Goal: Transaction & Acquisition: Obtain resource

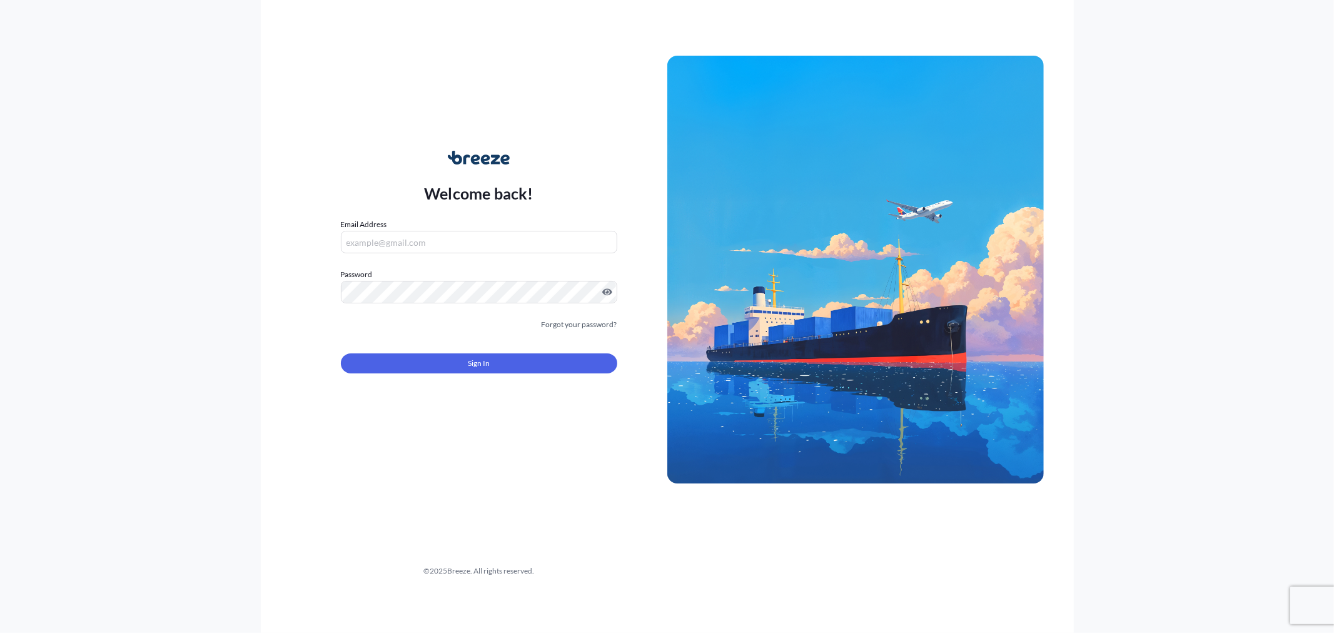
type input "[PERSON_NAME][EMAIL_ADDRESS][DOMAIN_NAME]"
click at [472, 366] on span "Sign In" at bounding box center [479, 363] width 22 height 13
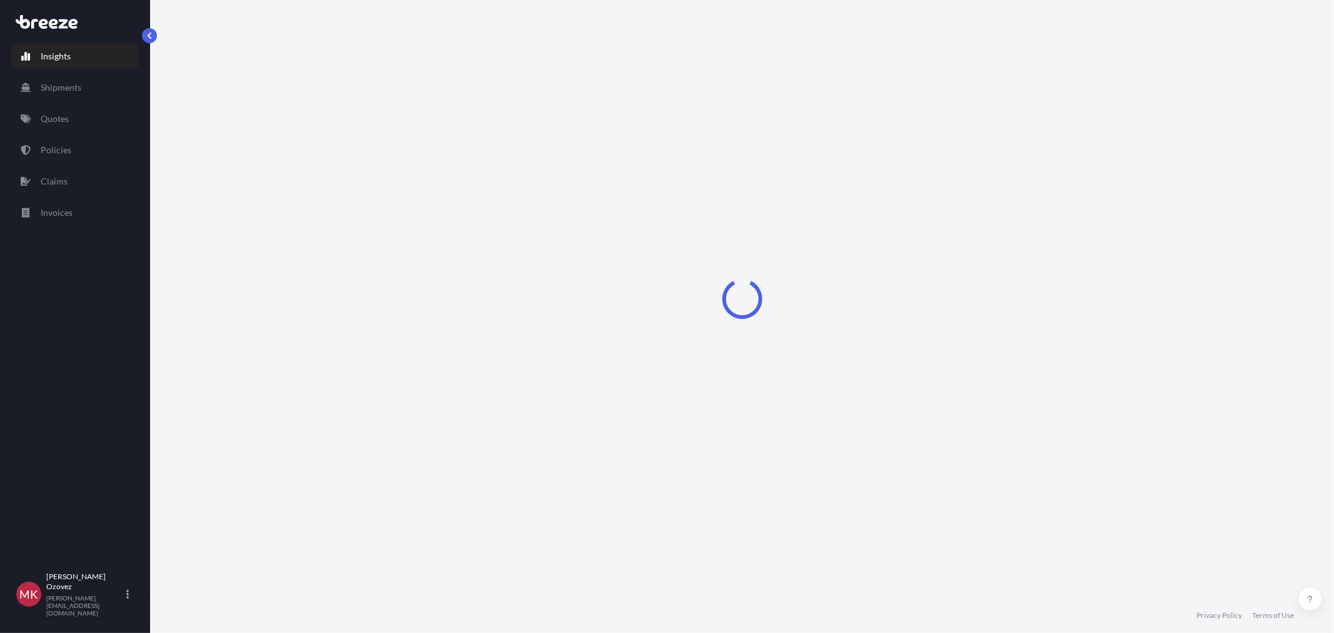
select select "2025"
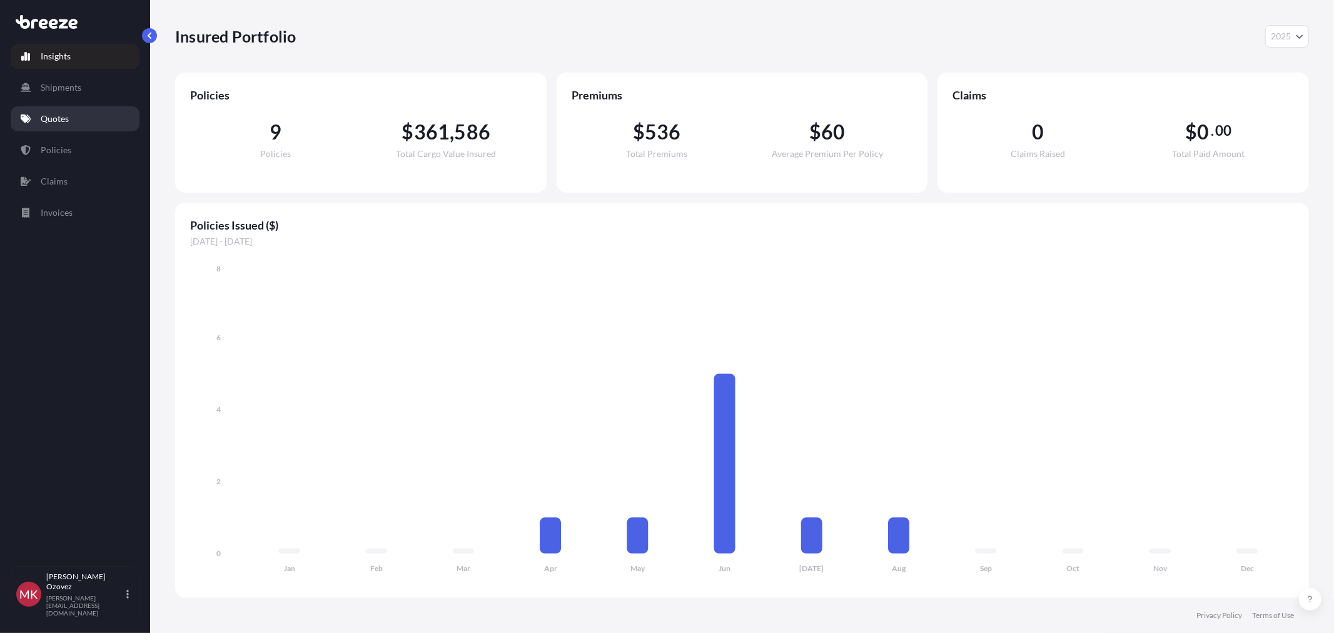
click at [66, 120] on p "Quotes" at bounding box center [55, 119] width 28 height 13
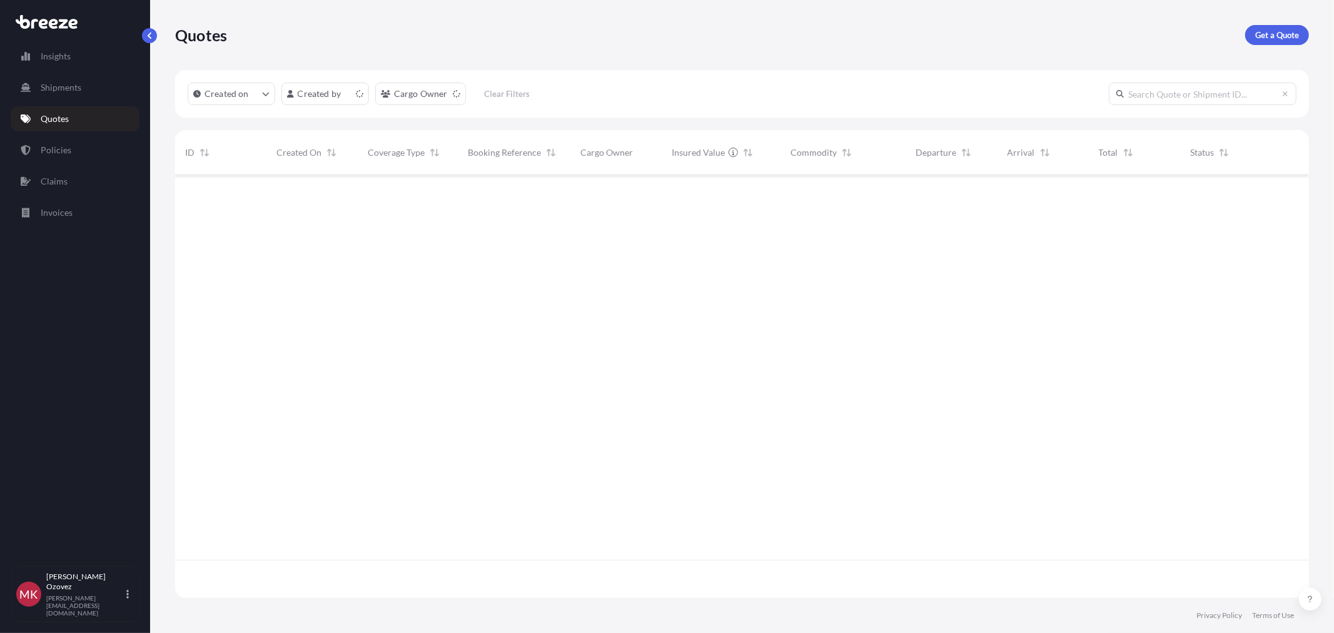
scroll to position [420, 1123]
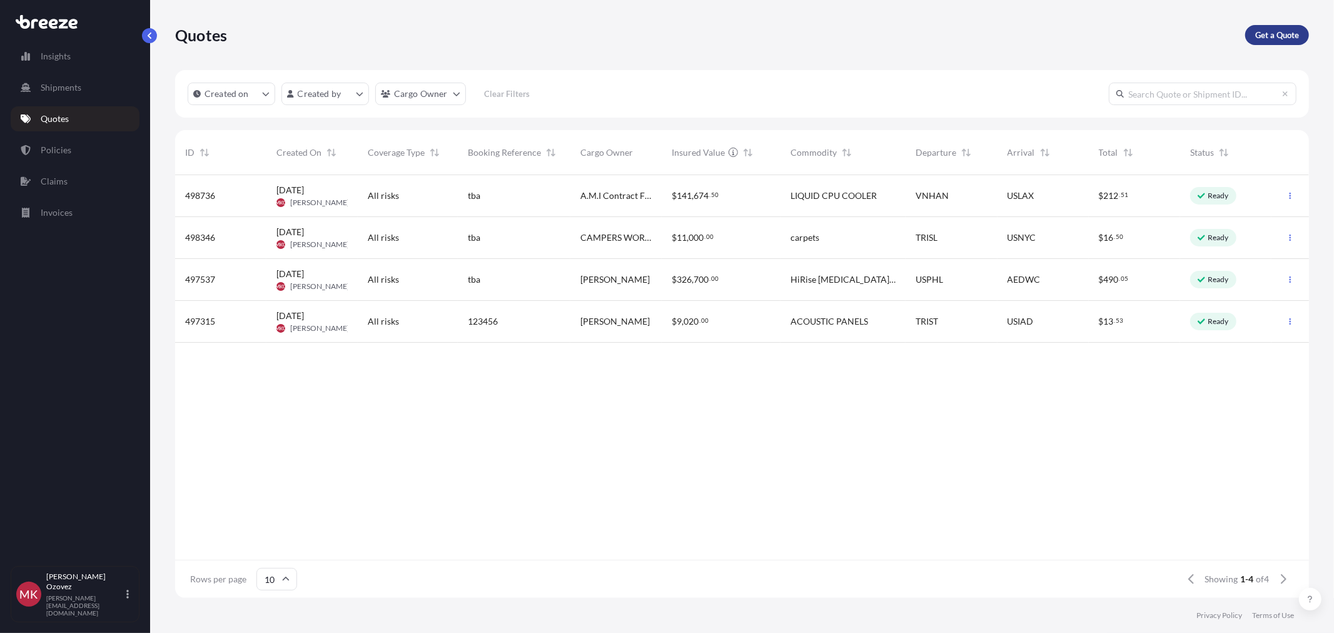
click at [1274, 36] on p "Get a Quote" at bounding box center [1277, 35] width 44 height 13
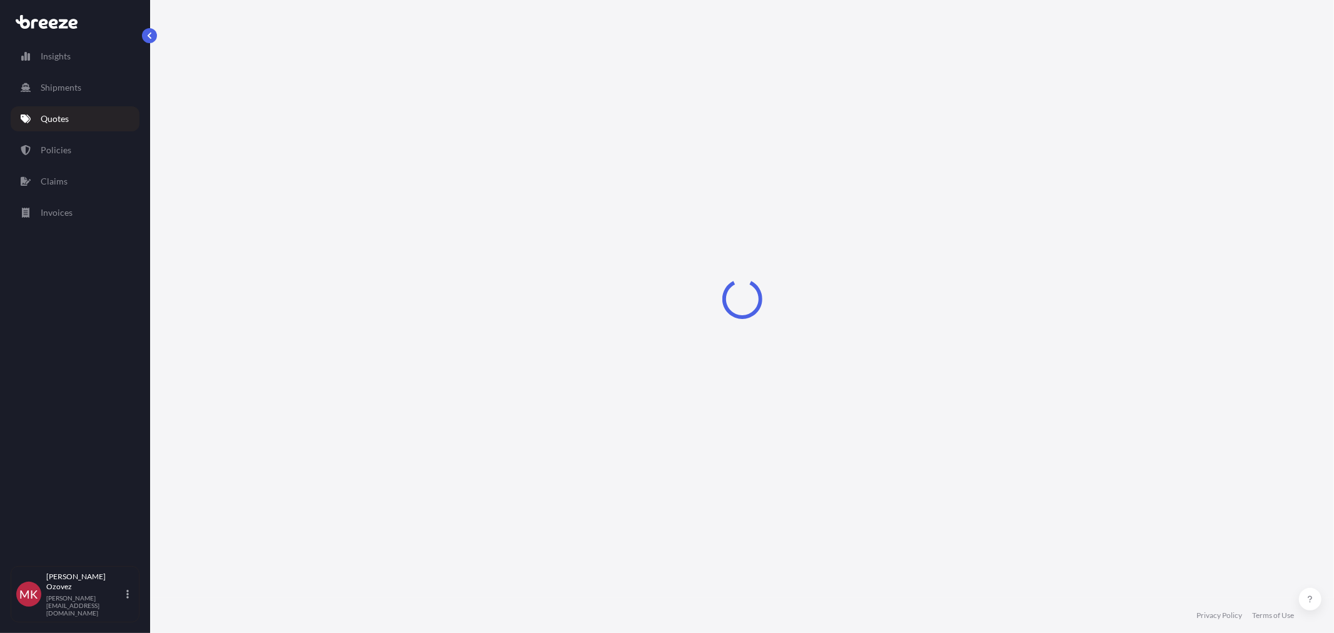
select select "Sea"
select select "1"
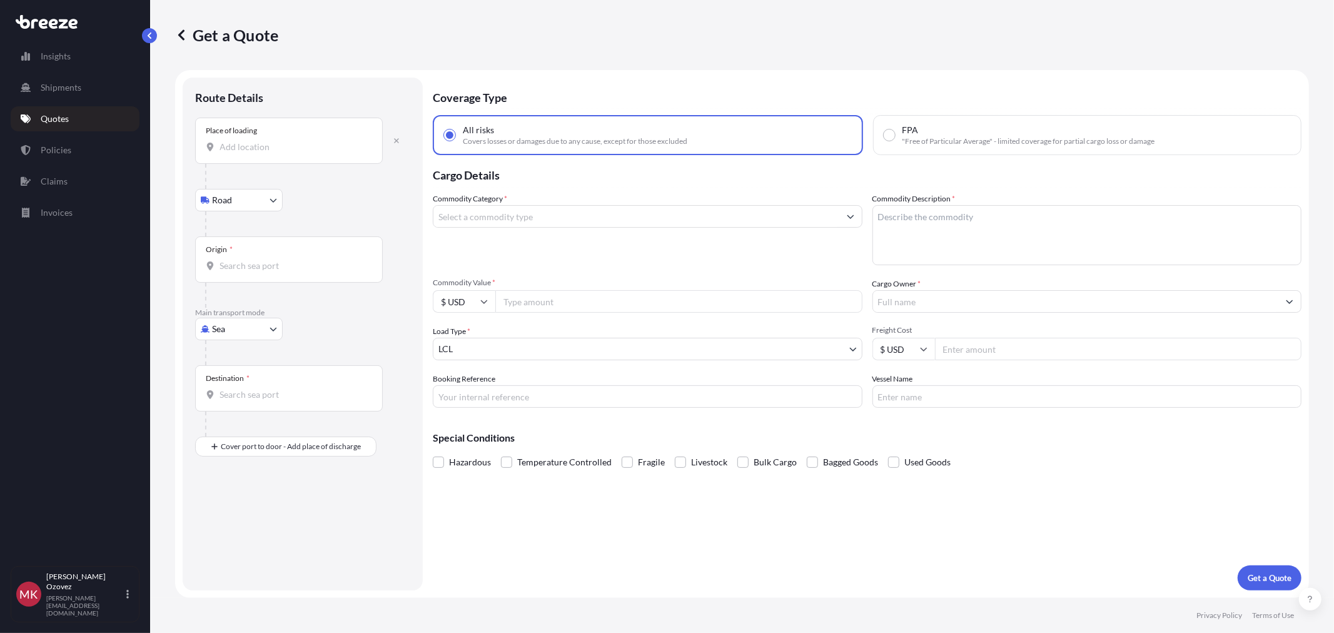
click at [300, 151] on input "Place of loading" at bounding box center [293, 147] width 148 height 13
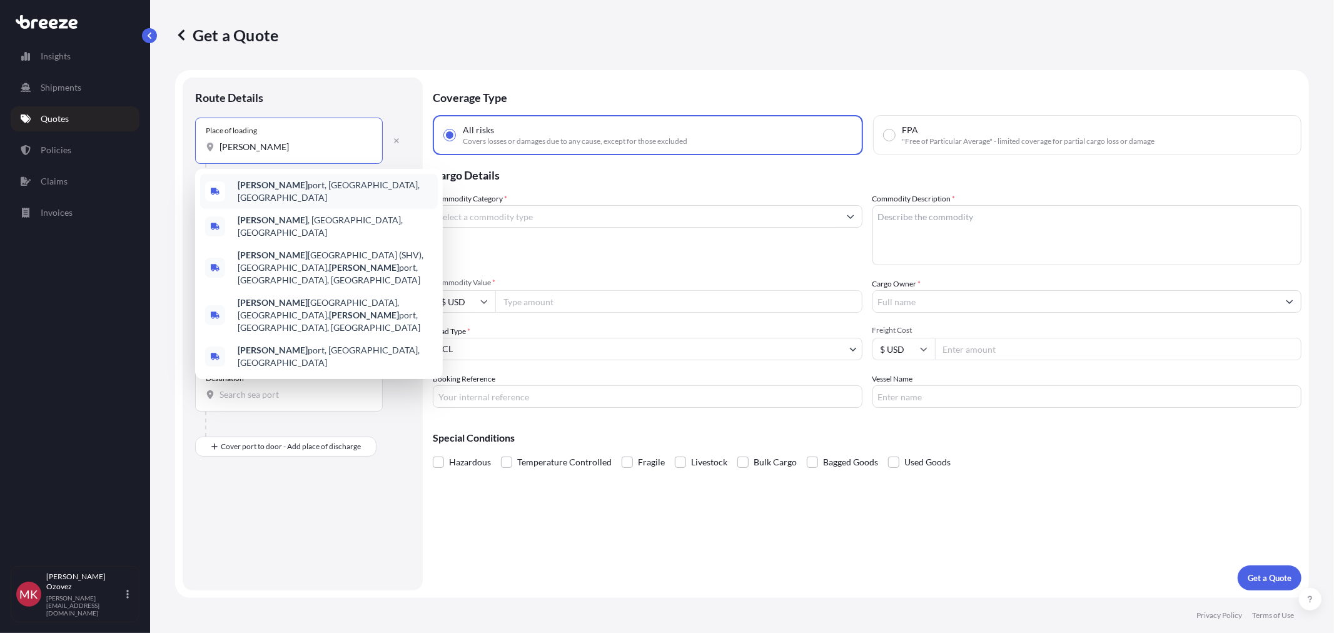
click at [332, 189] on div "[PERSON_NAME][GEOGRAPHIC_DATA], [GEOGRAPHIC_DATA], [GEOGRAPHIC_DATA]" at bounding box center [319, 191] width 238 height 35
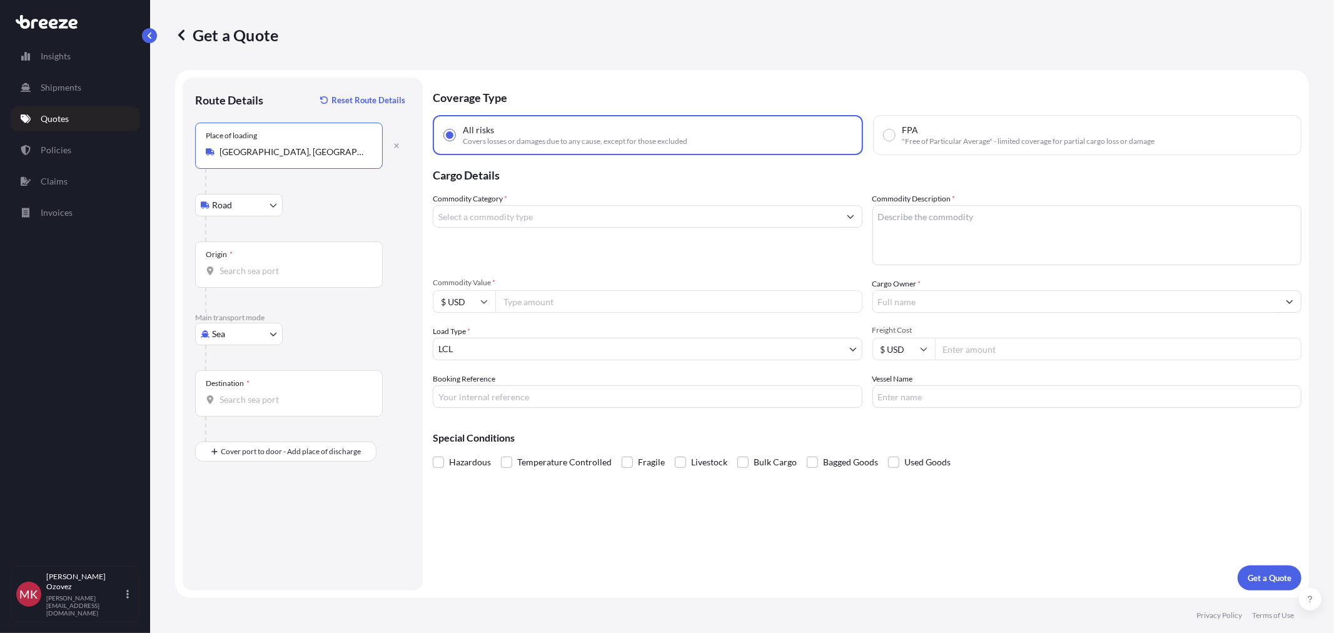
type input "[GEOGRAPHIC_DATA], [GEOGRAPHIC_DATA], [GEOGRAPHIC_DATA]"
click at [251, 279] on div "Origin *" at bounding box center [289, 264] width 188 height 46
click at [251, 277] on input "Origin *" at bounding box center [293, 270] width 148 height 13
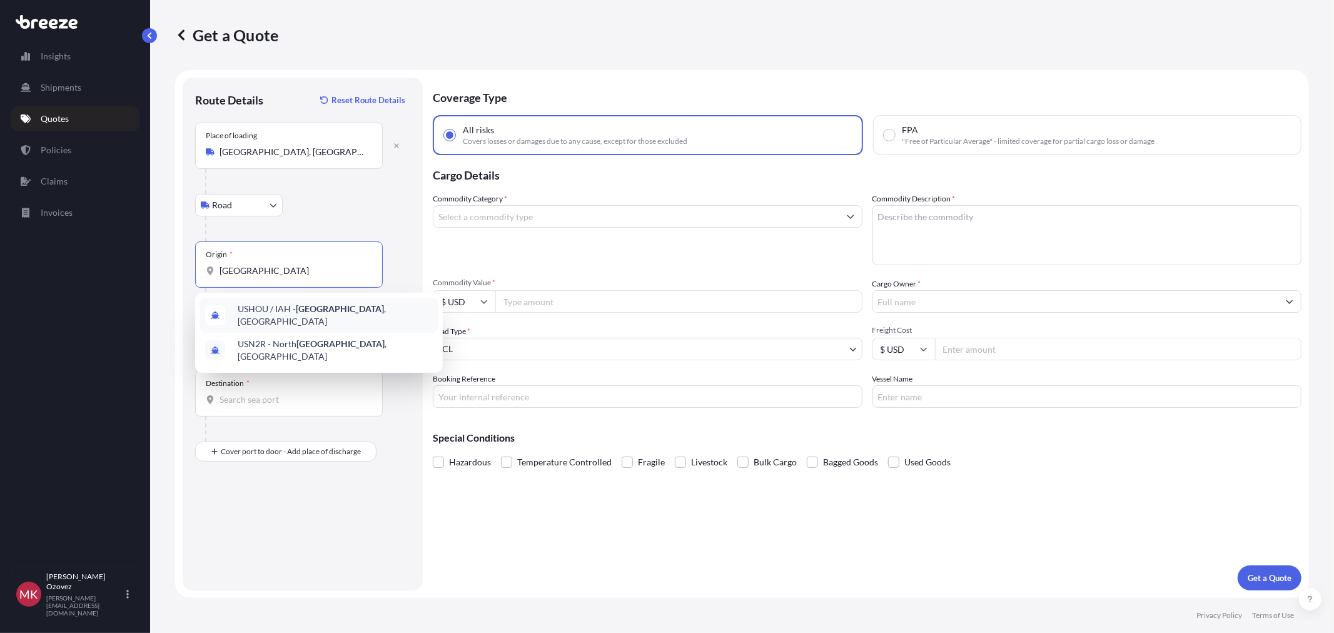
click at [373, 313] on span "USHOU / IAH - [GEOGRAPHIC_DATA] , [GEOGRAPHIC_DATA]" at bounding box center [335, 315] width 195 height 25
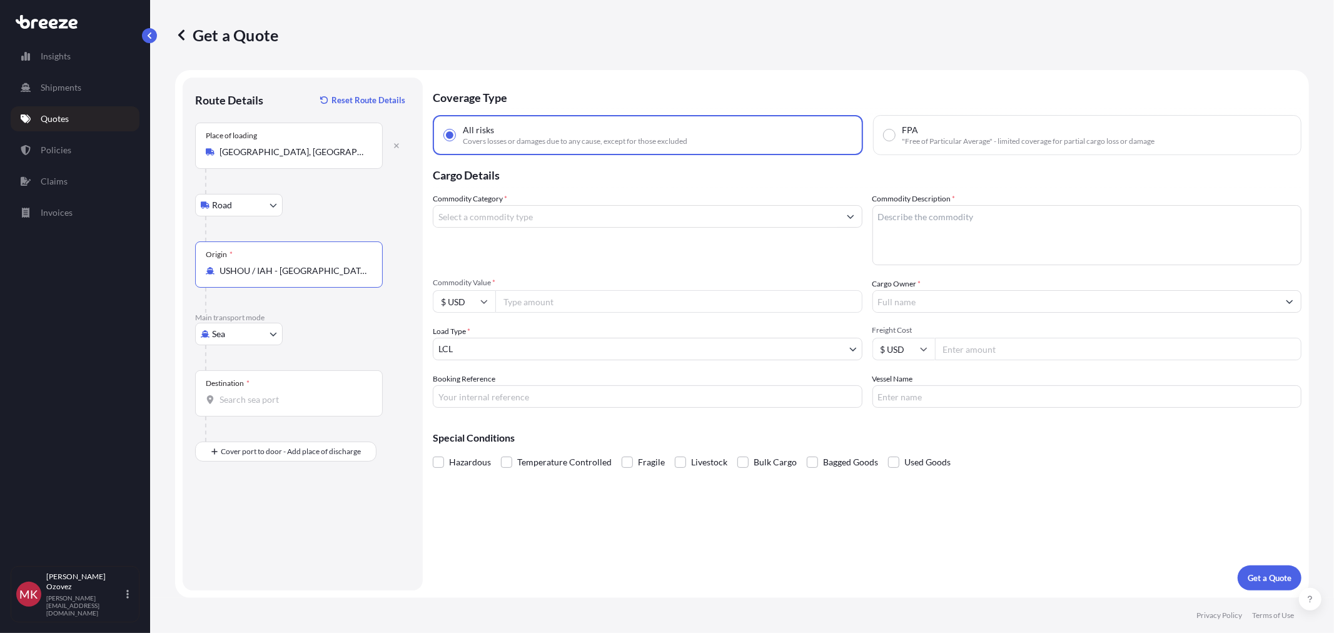
type input "USHOU / IAH - [GEOGRAPHIC_DATA], [GEOGRAPHIC_DATA]"
click at [259, 404] on input "Destination *" at bounding box center [293, 399] width 148 height 13
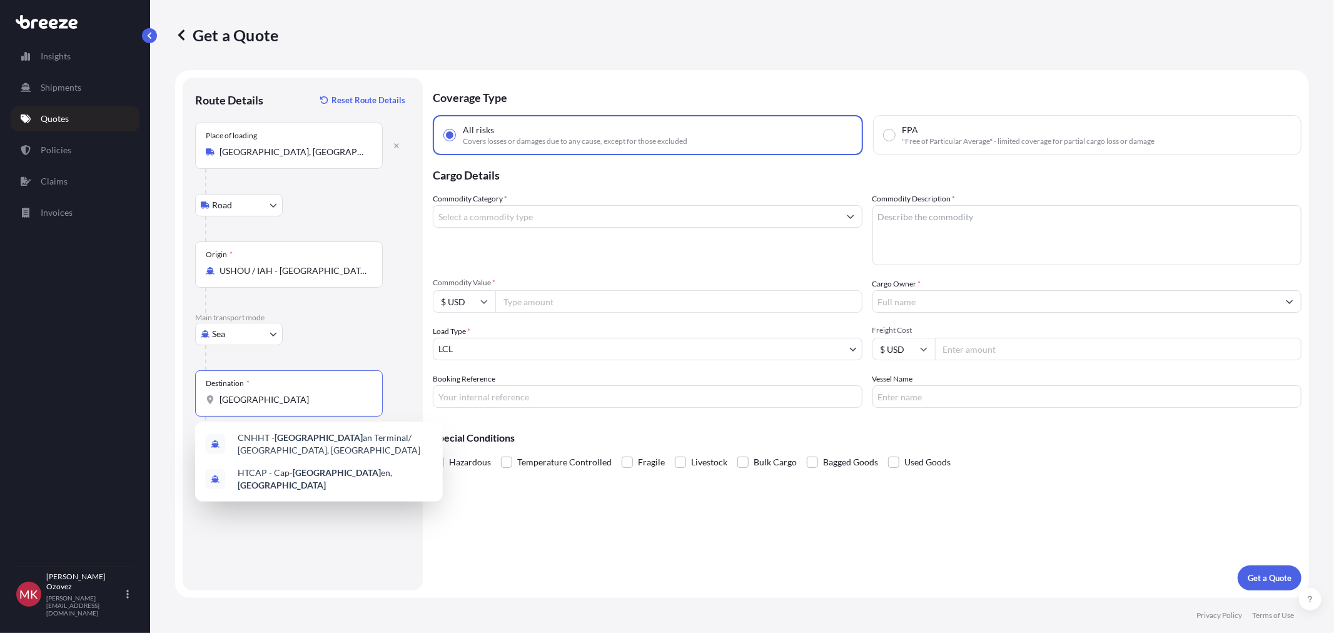
drag, startPoint x: 253, startPoint y: 402, endPoint x: 129, endPoint y: 389, distance: 124.5
click at [129, 389] on div "Insights Shipments Quotes Policies Claims Invoices [PERSON_NAME] [EMAIL_ADDRESS…" at bounding box center [667, 316] width 1334 height 633
type input "p"
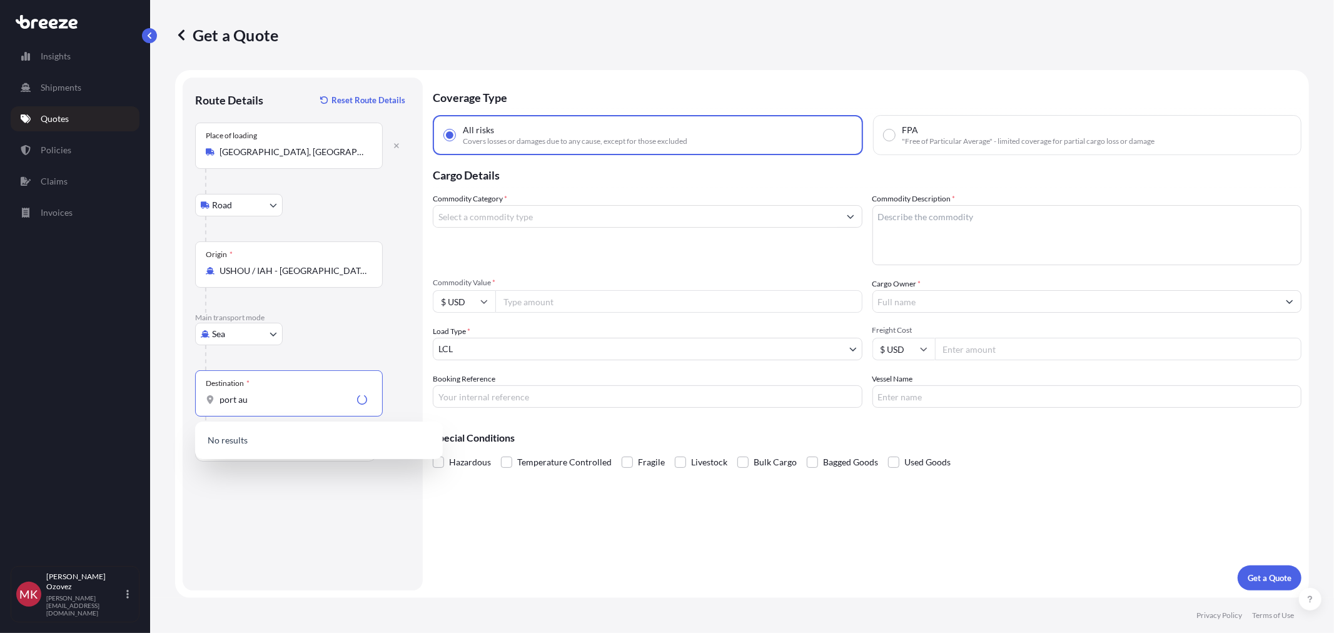
type input "port au"
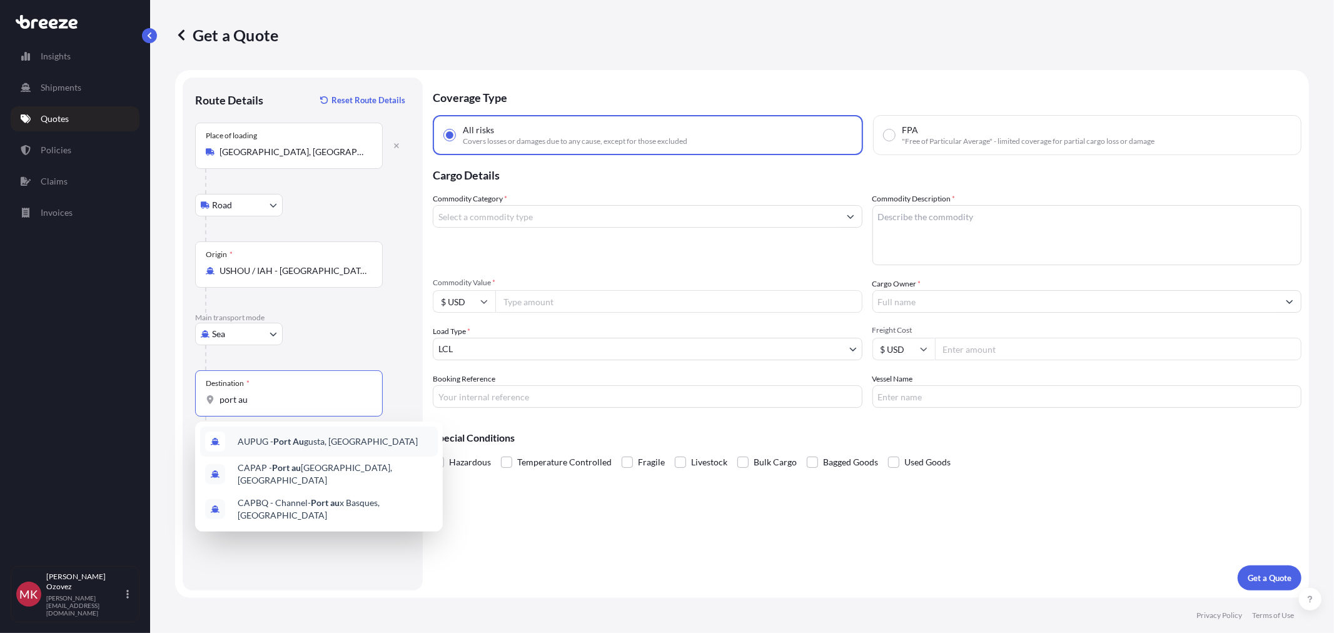
click at [254, 393] on input "port au" at bounding box center [293, 399] width 148 height 13
drag, startPoint x: 251, startPoint y: 398, endPoint x: 159, endPoint y: 398, distance: 92.5
click at [159, 398] on div "Get a Quote Route Details Reset Route Details Place of loading [GEOGRAPHIC_DATA…" at bounding box center [742, 299] width 1184 height 598
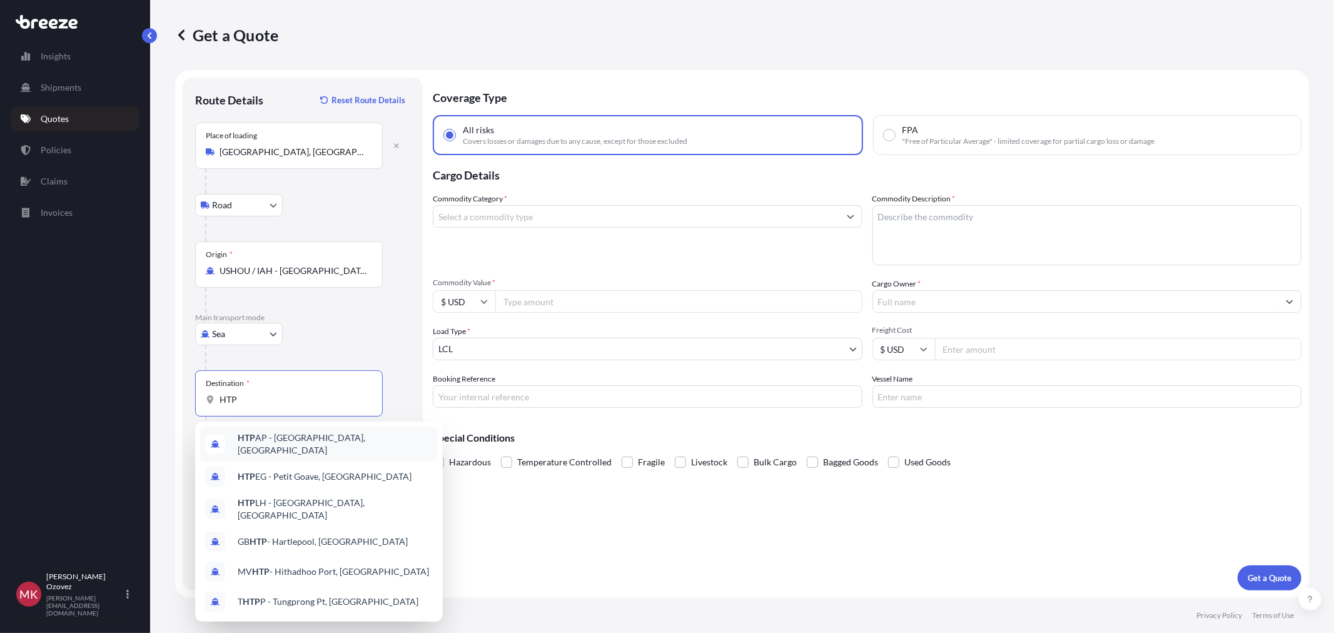
click at [263, 442] on span "HTP AP - [GEOGRAPHIC_DATA], [GEOGRAPHIC_DATA]" at bounding box center [335, 443] width 195 height 25
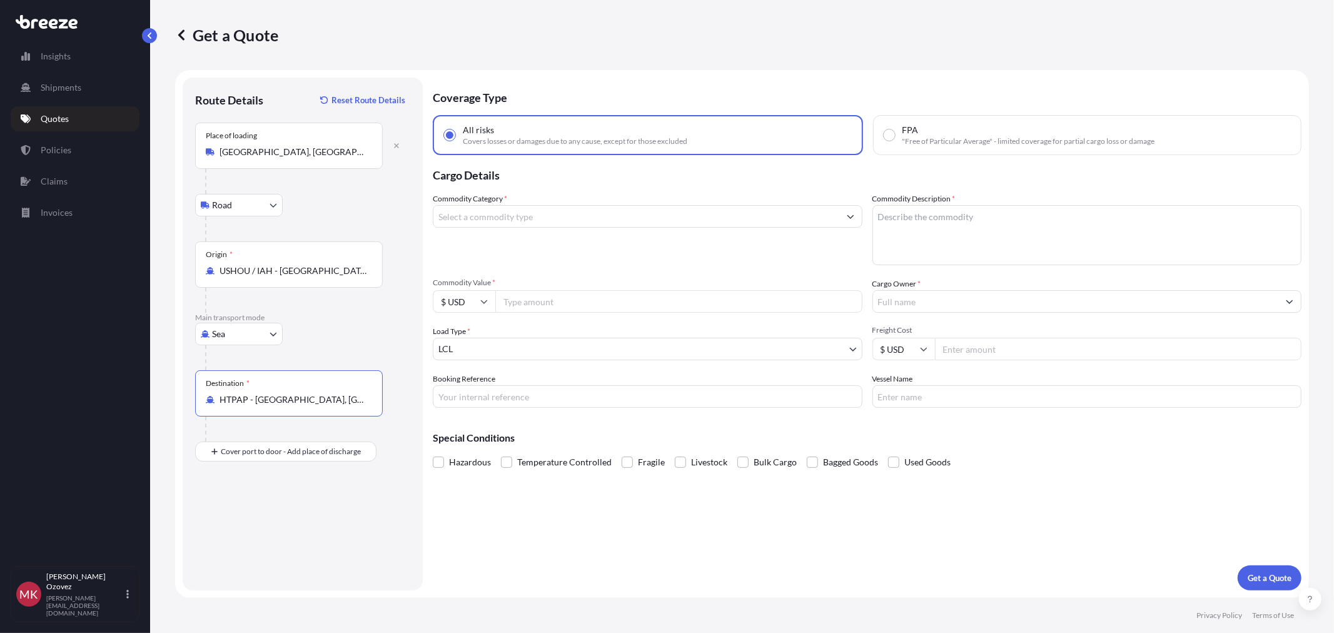
click at [273, 399] on input "HTPAP - [GEOGRAPHIC_DATA], [GEOGRAPHIC_DATA]" at bounding box center [293, 399] width 148 height 13
click at [270, 398] on input "HTPAP - [GEOGRAPHIC_DATA], [GEOGRAPHIC_DATA]" at bounding box center [293, 399] width 148 height 13
type input "HTPAP - [GEOGRAPHIC_DATA], [GEOGRAPHIC_DATA]"
click at [491, 215] on input "Commodity Category *" at bounding box center [636, 216] width 406 height 23
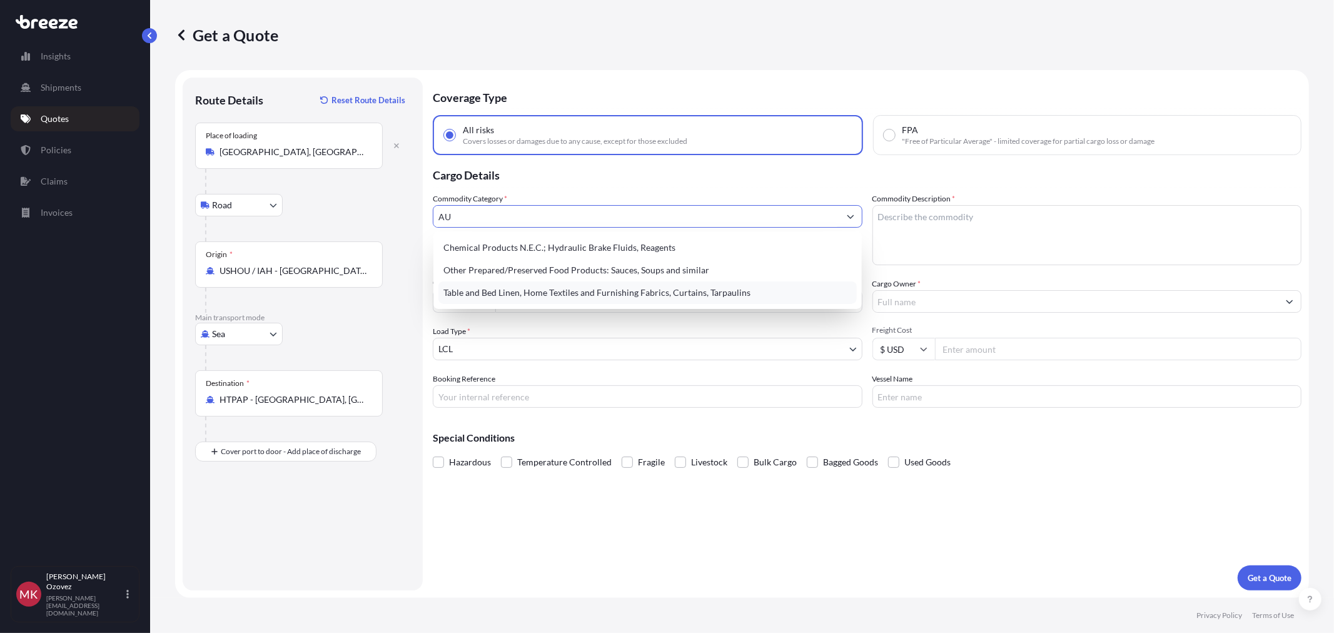
type input "A"
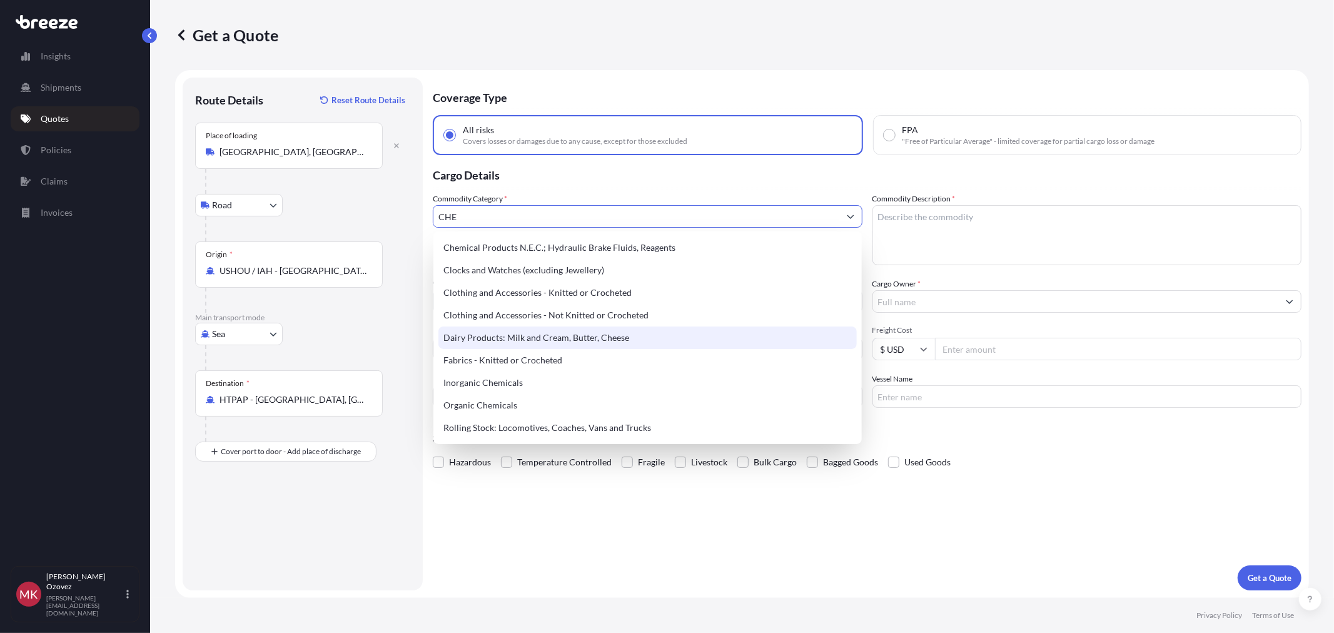
click at [491, 214] on input "CHE" at bounding box center [636, 216] width 406 height 23
click at [471, 221] on input "CHE" at bounding box center [636, 216] width 406 height 23
drag, startPoint x: 473, startPoint y: 216, endPoint x: 406, endPoint y: 216, distance: 66.3
click at [406, 216] on form "Route Details Reset Route Details Place of loading [GEOGRAPHIC_DATA], [GEOGRAPH…" at bounding box center [742, 334] width 1134 height 528
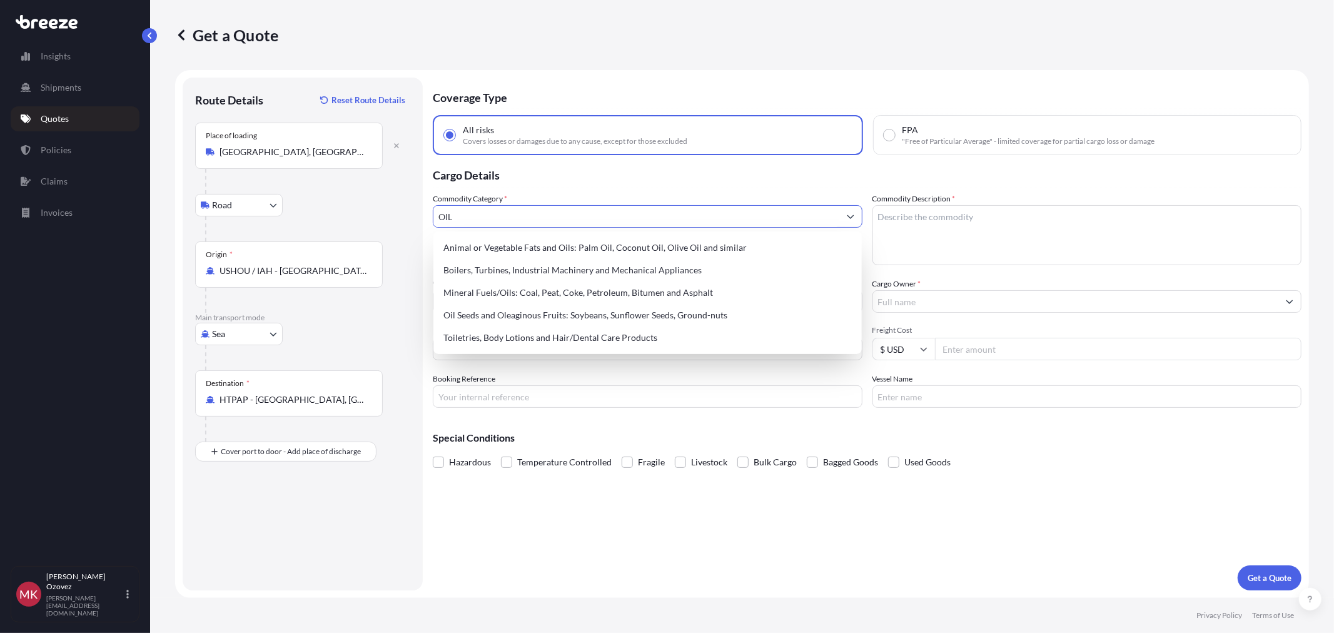
drag, startPoint x: 474, startPoint y: 211, endPoint x: 346, endPoint y: 195, distance: 128.5
click at [346, 195] on form "Route Details Reset Route Details Place of loading [GEOGRAPHIC_DATA], [GEOGRAPH…" at bounding box center [742, 334] width 1134 height 528
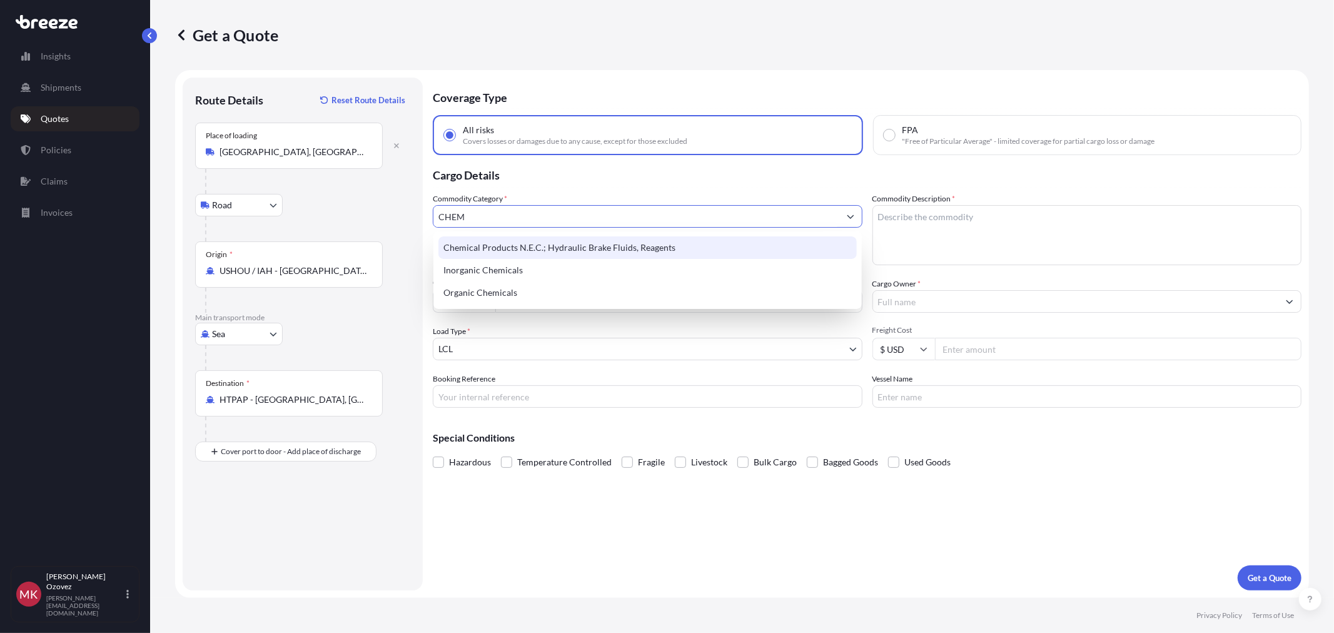
click at [607, 249] on div "Chemical Products N.E.C.; Hydraulic Brake Fluids, Reagents" at bounding box center [647, 247] width 418 height 23
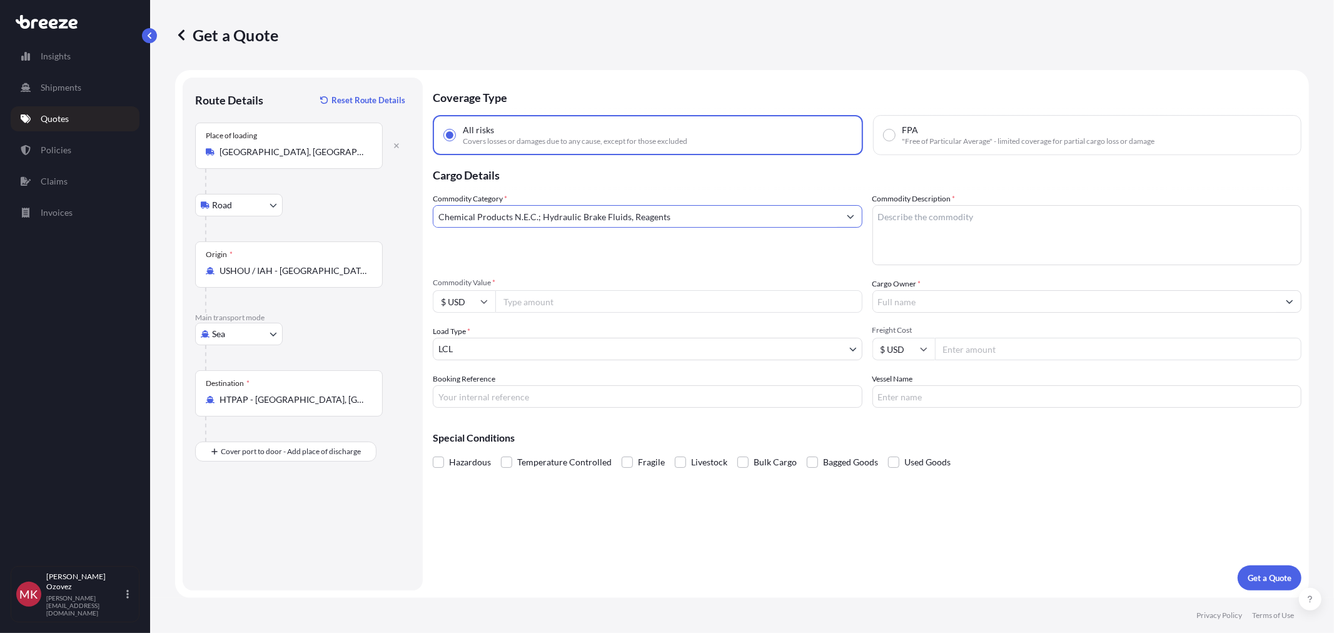
type input "Chemical Products N.E.C.; Hydraulic Brake Fluids, Reagents"
click at [913, 226] on textarea "Commodity Description *" at bounding box center [1087, 235] width 430 height 60
type textarea "A"
type textarea "O"
click at [548, 301] on input "Commodity Value *" at bounding box center [678, 301] width 367 height 23
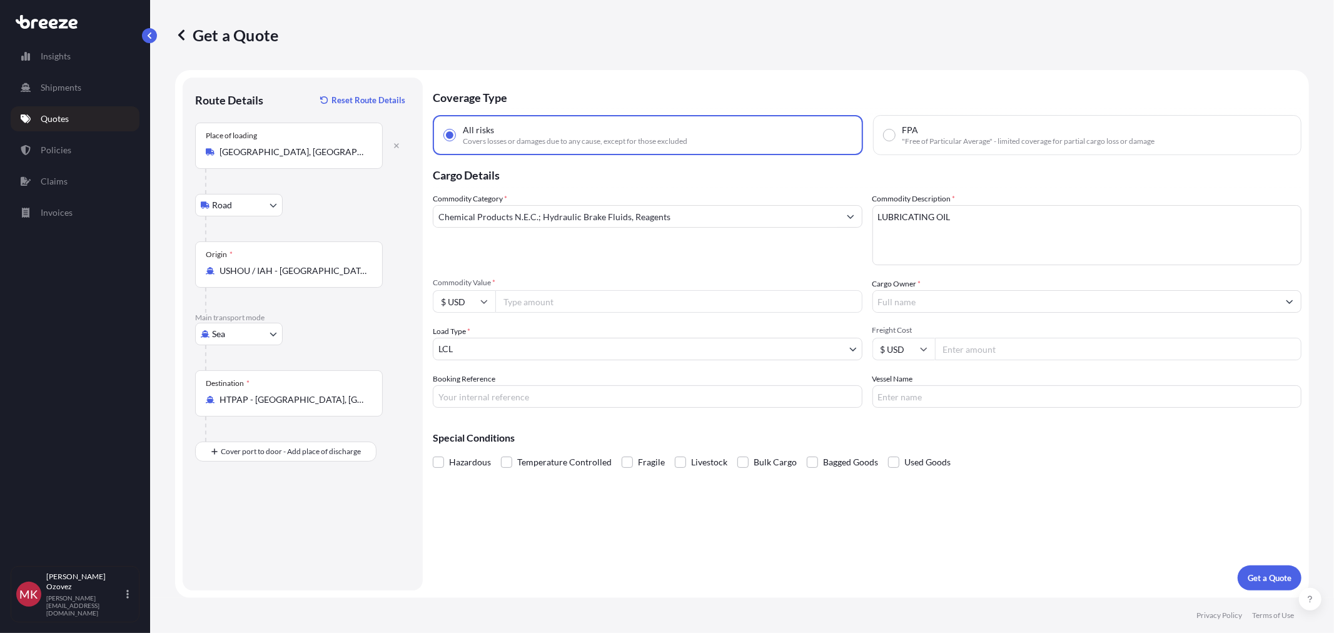
click at [976, 216] on textarea "LUBRICATING OIL" at bounding box center [1087, 235] width 430 height 60
type textarea "LUBRICATING OIL (NON HAZARDOUS)"
click at [548, 299] on input "Commodity Value *" at bounding box center [678, 301] width 367 height 23
click at [850, 345] on body "Insights Shipments Quotes Policies Claims Invoices [PERSON_NAME] [EMAIL_ADDRESS…" at bounding box center [667, 316] width 1334 height 633
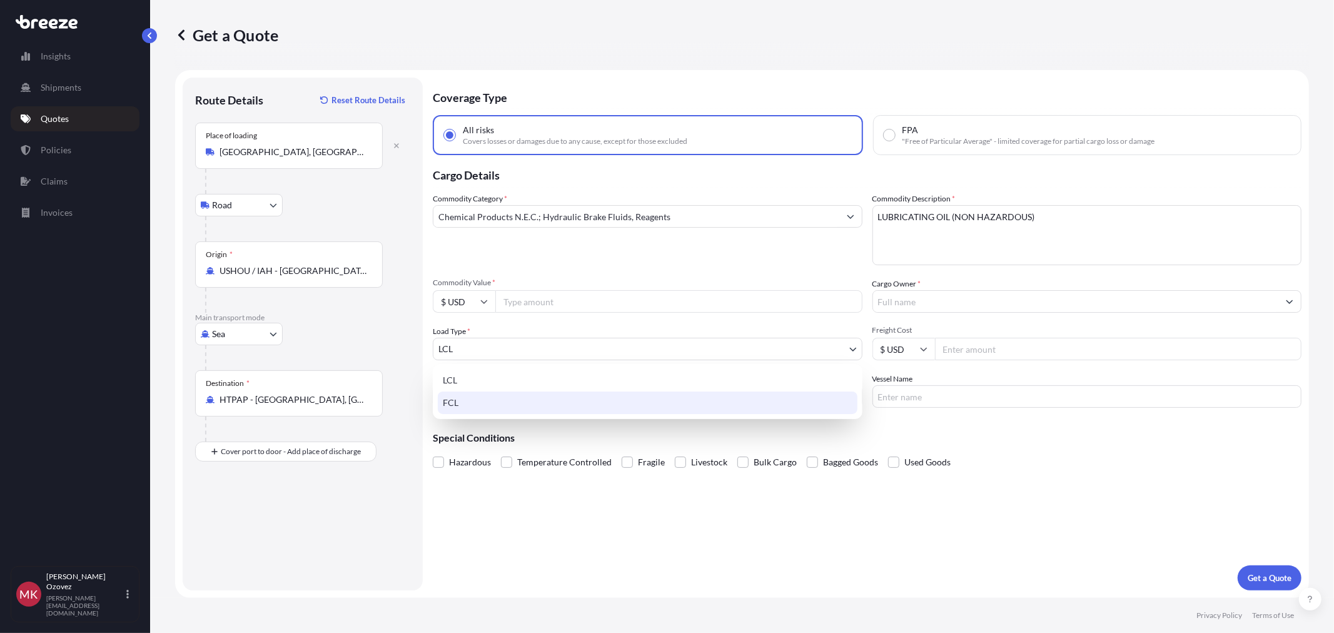
click at [561, 398] on div "FCL" at bounding box center [648, 402] width 420 height 23
select select "2"
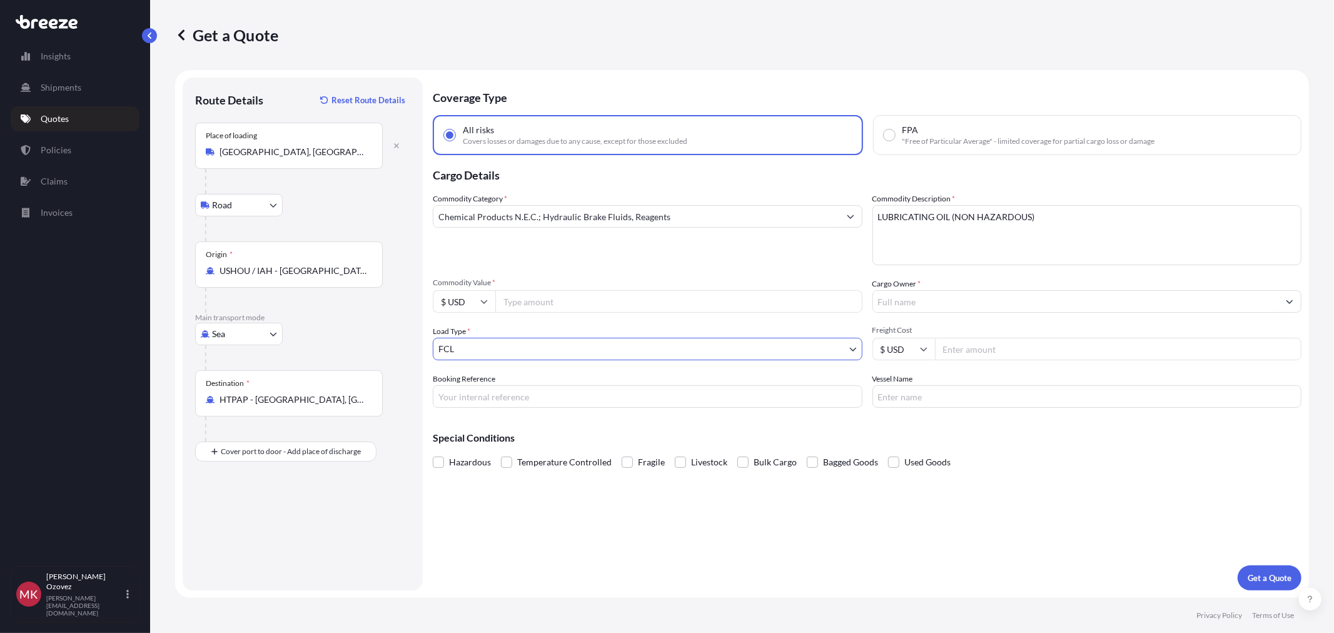
click at [566, 303] on input "Commodity Value *" at bounding box center [678, 301] width 367 height 23
type input "64179.90"
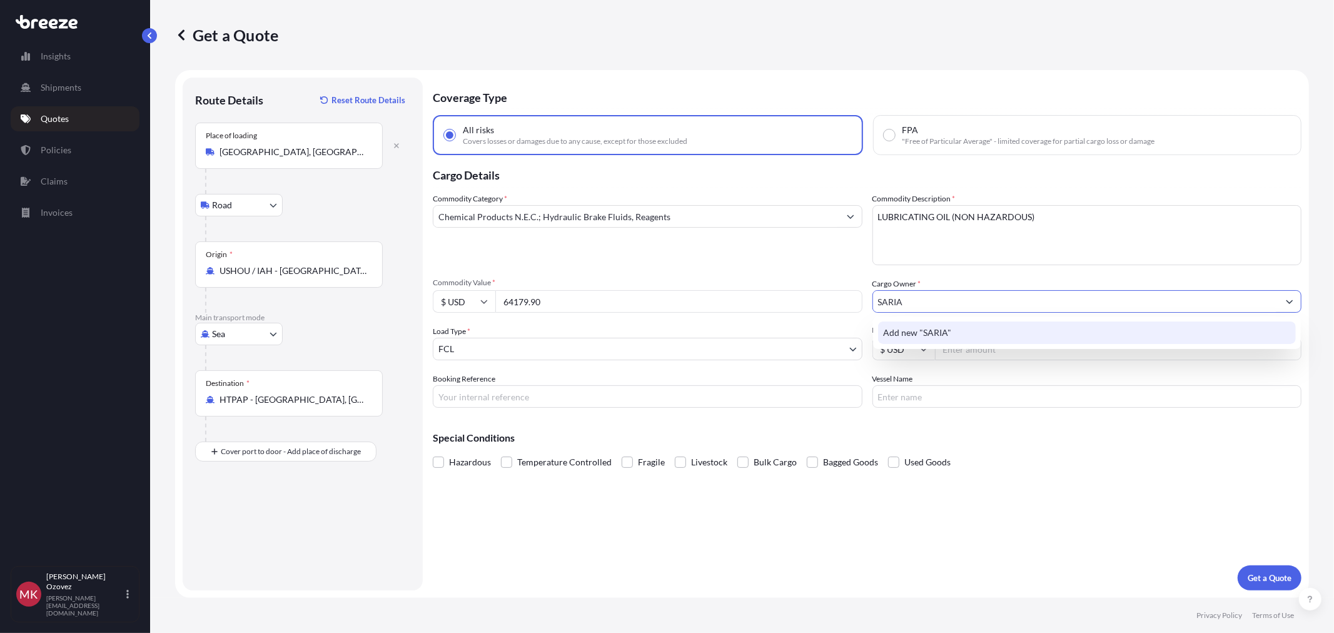
click at [932, 333] on span "Add new "SARIA"" at bounding box center [917, 332] width 68 height 13
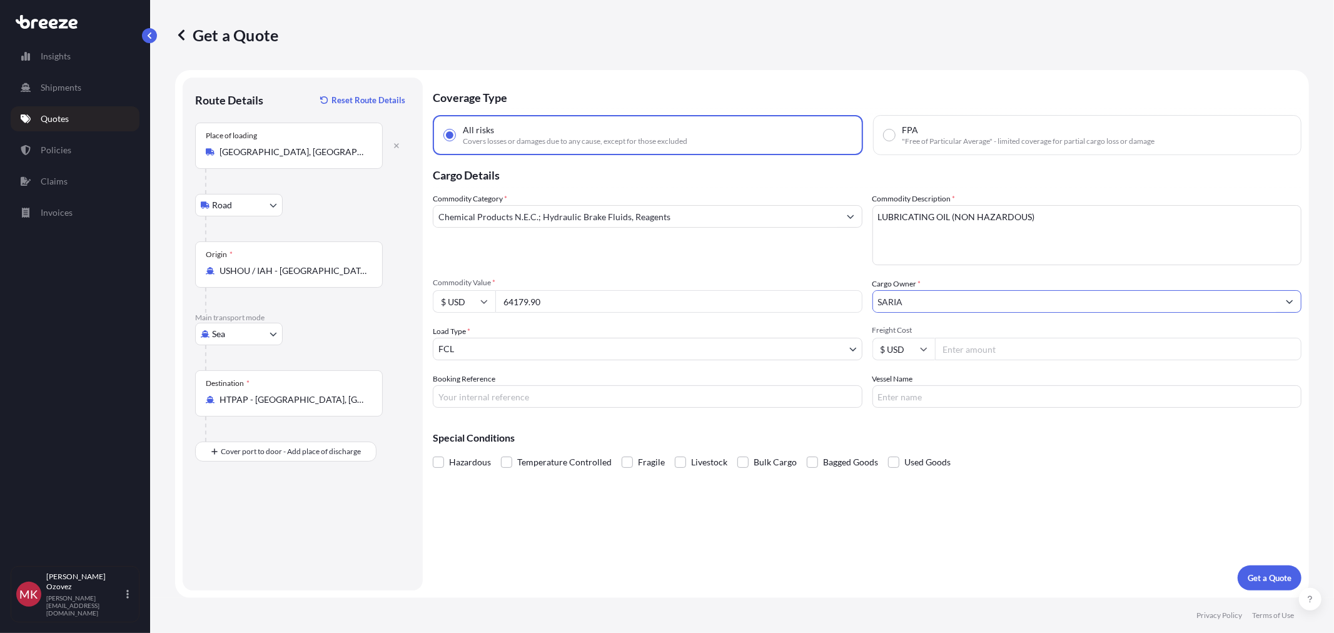
click at [939, 301] on input "SARIA" at bounding box center [1076, 301] width 406 height 23
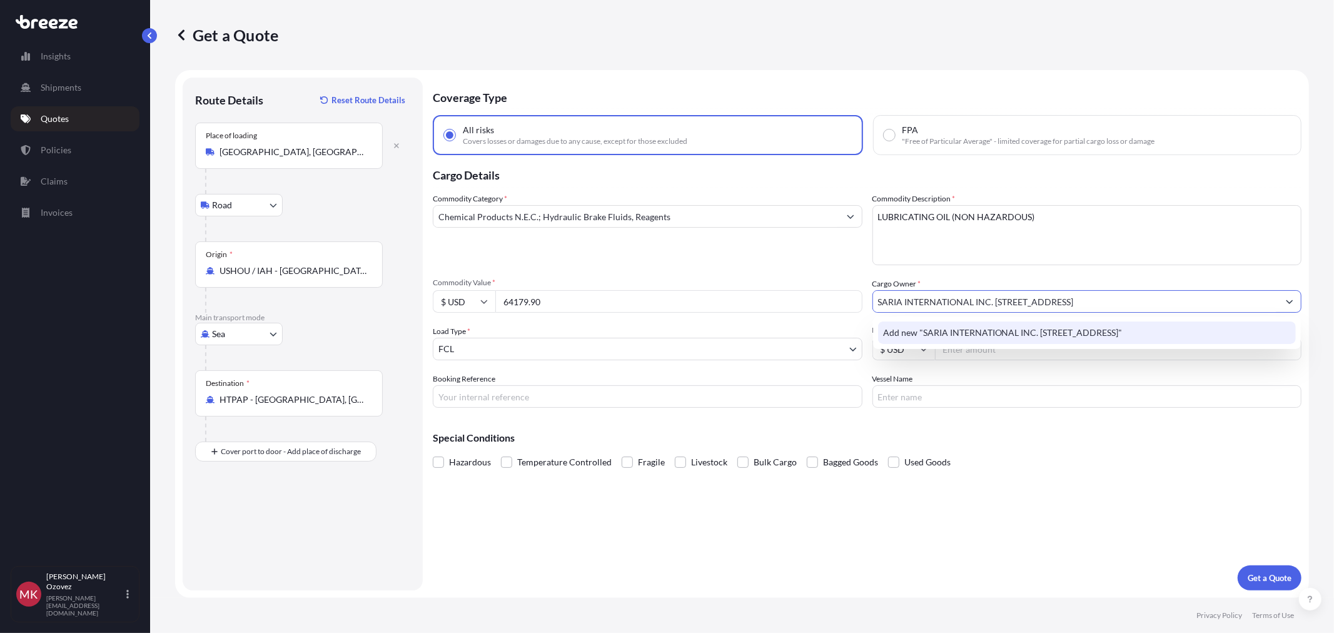
click at [951, 329] on span "Add new "SARIA INTERNATIONAL INC. [STREET_ADDRESS]"" at bounding box center [1002, 332] width 239 height 13
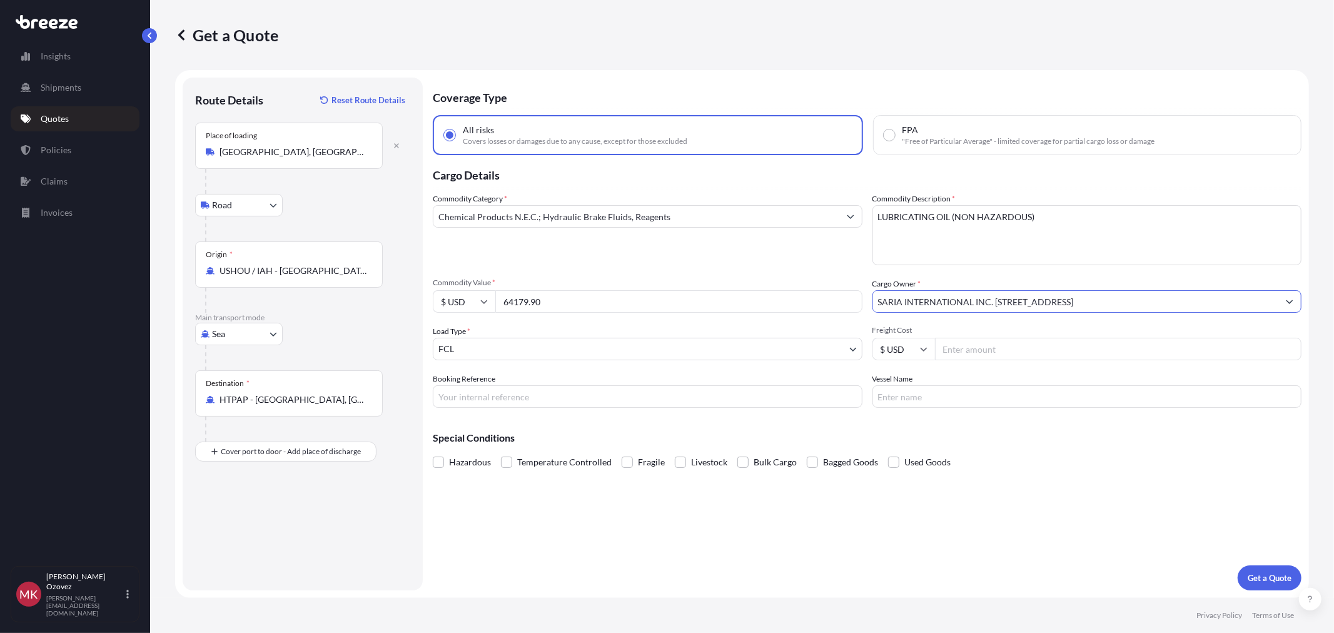
type input "SARIA INTERNATIONAL INC. [STREET_ADDRESS]"
click at [476, 391] on input "Booking Reference" at bounding box center [648, 396] width 430 height 23
click at [647, 391] on input "Booking Reference" at bounding box center [648, 396] width 430 height 23
paste input "6428759360"
type input "6428759360"
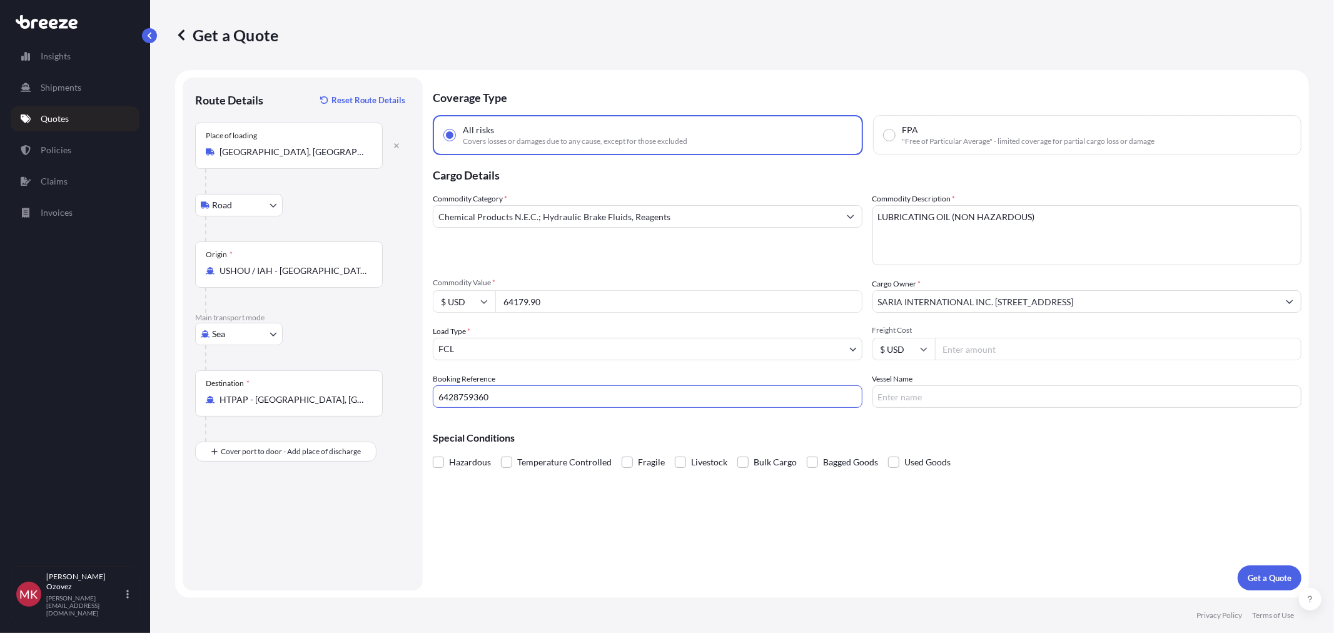
click at [961, 398] on input "Vessel Name" at bounding box center [1087, 396] width 430 height 23
click at [998, 397] on input "Vessel Name" at bounding box center [1087, 396] width 430 height 23
paste input "[PERSON_NAME]"
click at [980, 399] on input "[PERSON_NAME] /" at bounding box center [1087, 396] width 430 height 23
paste input "0YKBRS1MA"
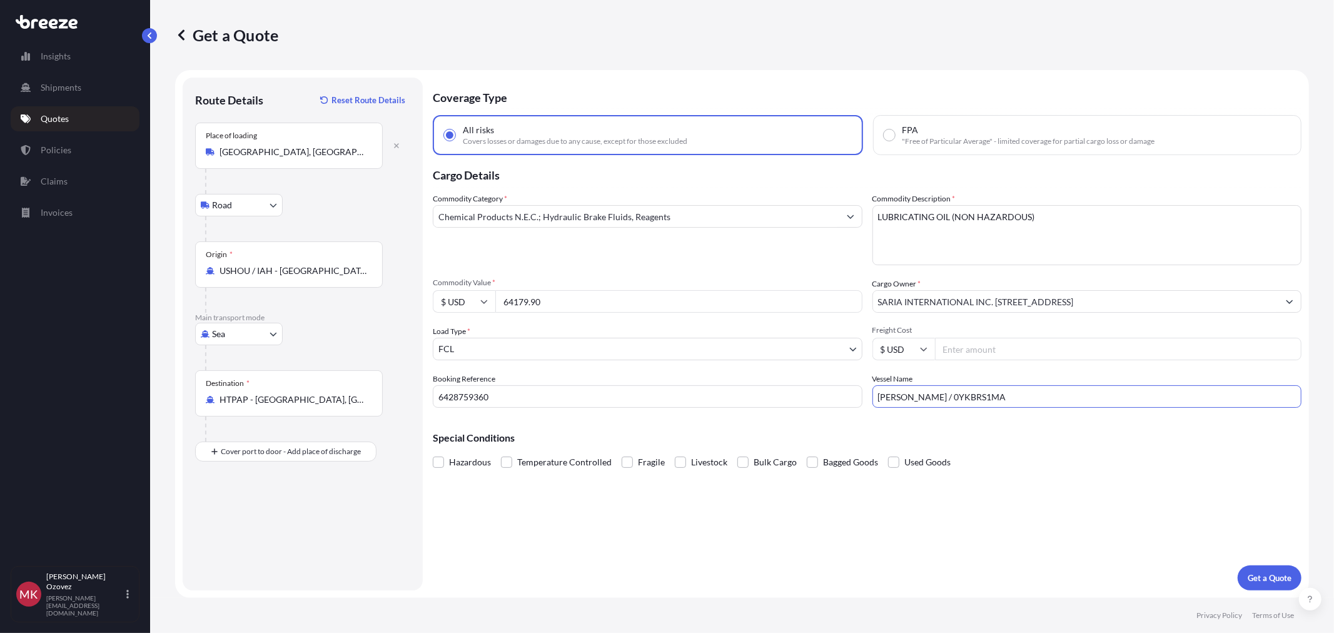
type input "[PERSON_NAME] / 0YKBRS1MA"
click at [954, 353] on input "Freight Cost" at bounding box center [1118, 349] width 367 height 23
click at [1022, 345] on input "Freight Cost" at bounding box center [1118, 349] width 367 height 23
type input "8150"
click at [1263, 578] on p "Get a Quote" at bounding box center [1269, 577] width 44 height 13
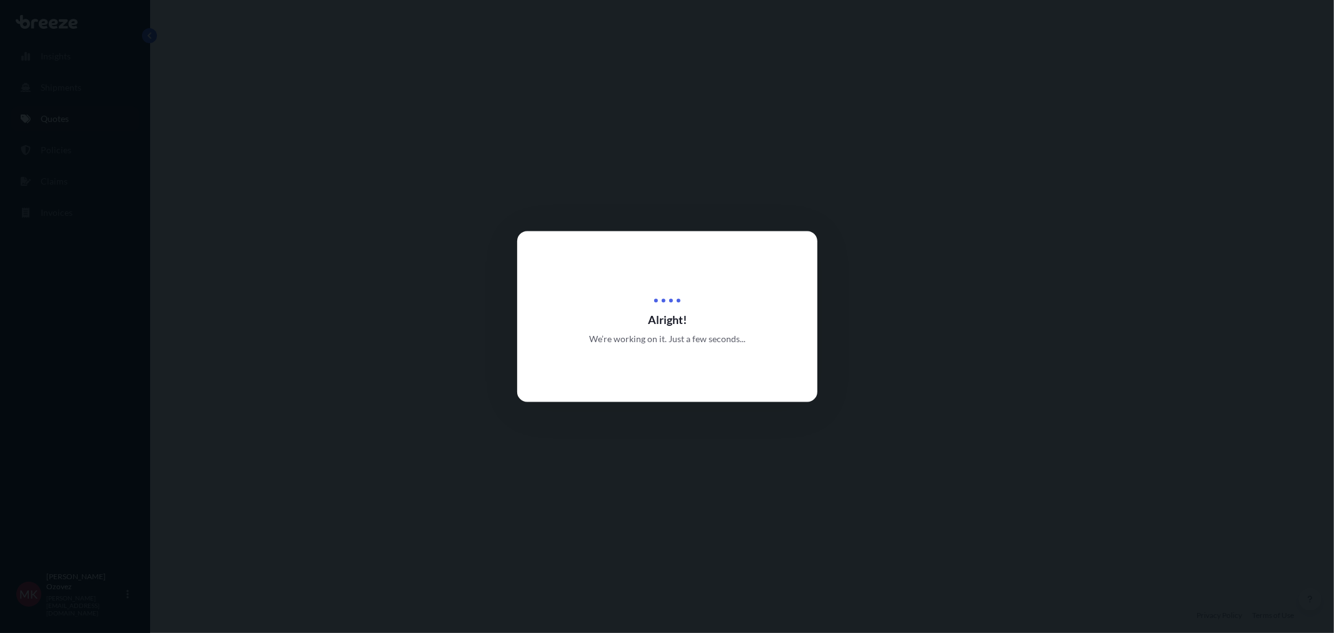
scroll to position [453, 0]
select select "Road"
select select "Sea"
select select "2"
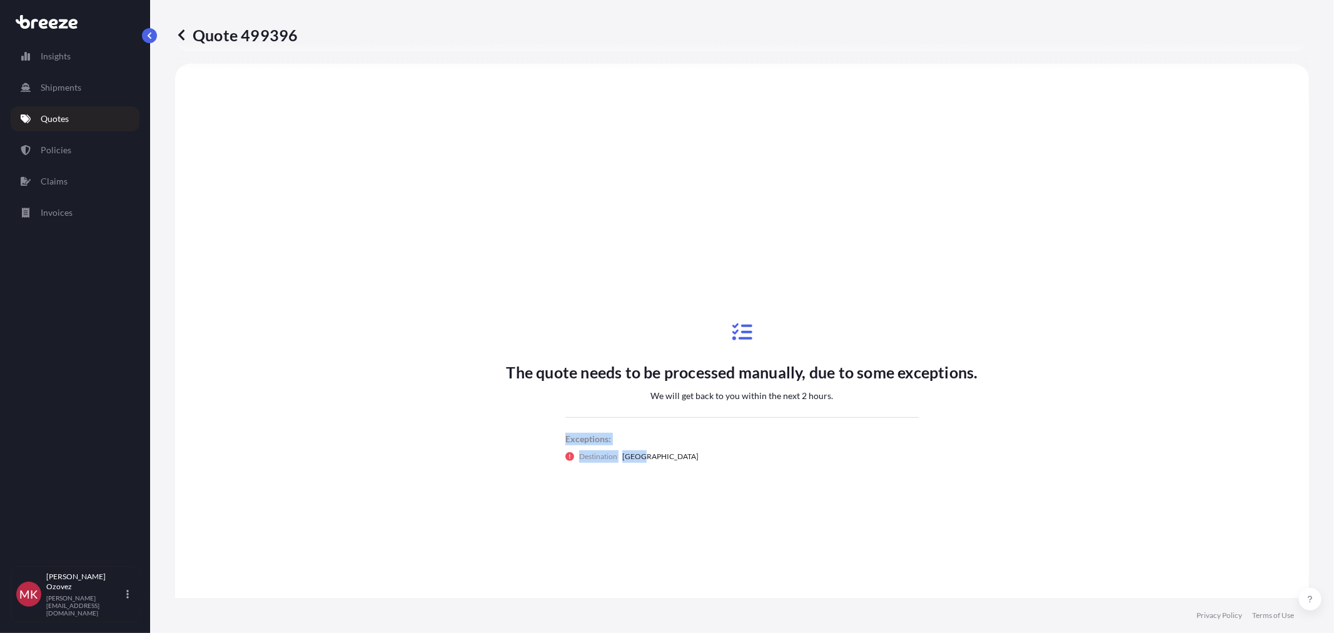
drag, startPoint x: 638, startPoint y: 453, endPoint x: 557, endPoint y: 435, distance: 82.8
click at [557, 435] on div "The quote needs to be processed manually, due to some exceptions. We will get b…" at bounding box center [741, 392] width 471 height 188
click at [640, 460] on div "Destination [GEOGRAPHIC_DATA]" at bounding box center [742, 456] width 354 height 13
drag, startPoint x: 635, startPoint y: 454, endPoint x: 550, endPoint y: 425, distance: 89.8
click at [550, 425] on div "The quote needs to be processed manually, due to some exceptions. We will get b…" at bounding box center [741, 392] width 471 height 188
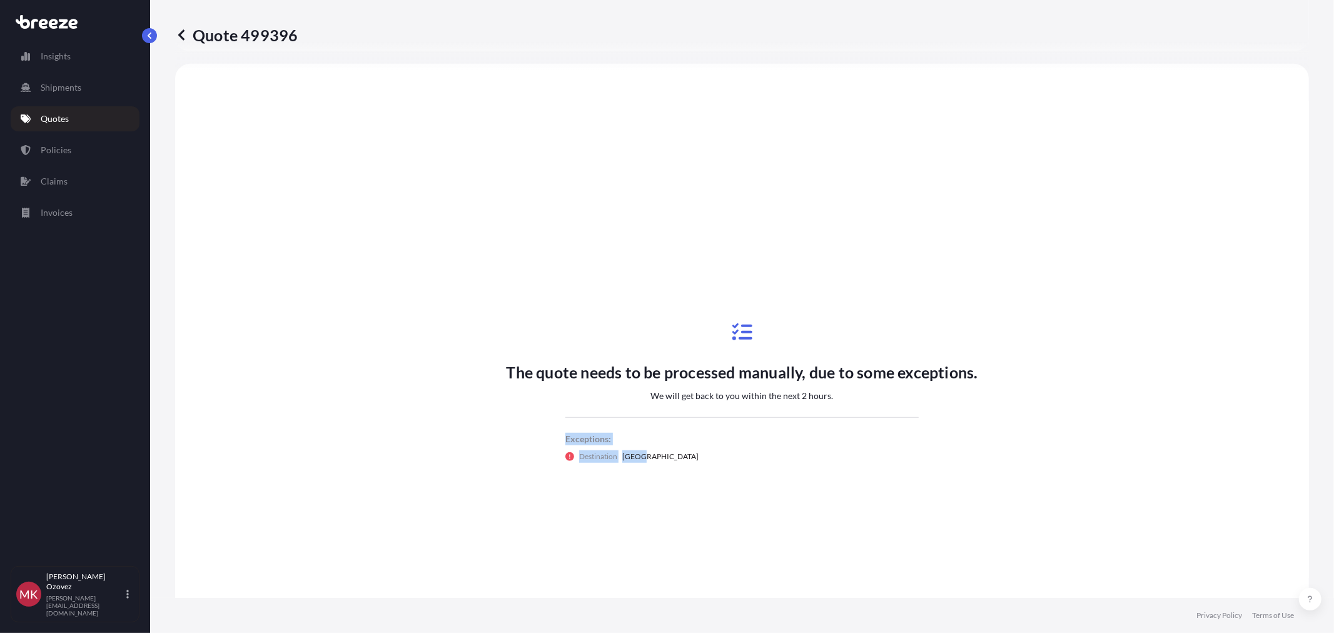
click at [748, 461] on div "The quote needs to be processed manually, due to some exceptions. We will get b…" at bounding box center [741, 392] width 471 height 188
